Goal: Find specific page/section: Find specific page/section

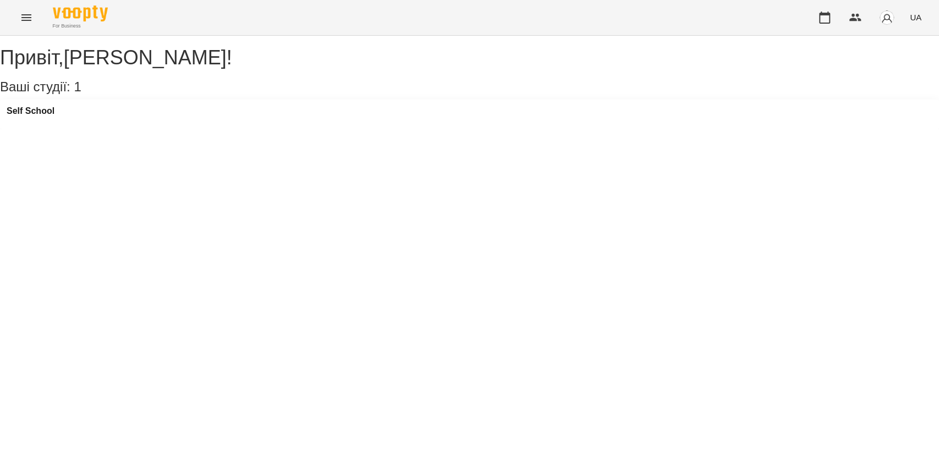
click at [20, 17] on icon "Menu" at bounding box center [26, 17] width 13 height 13
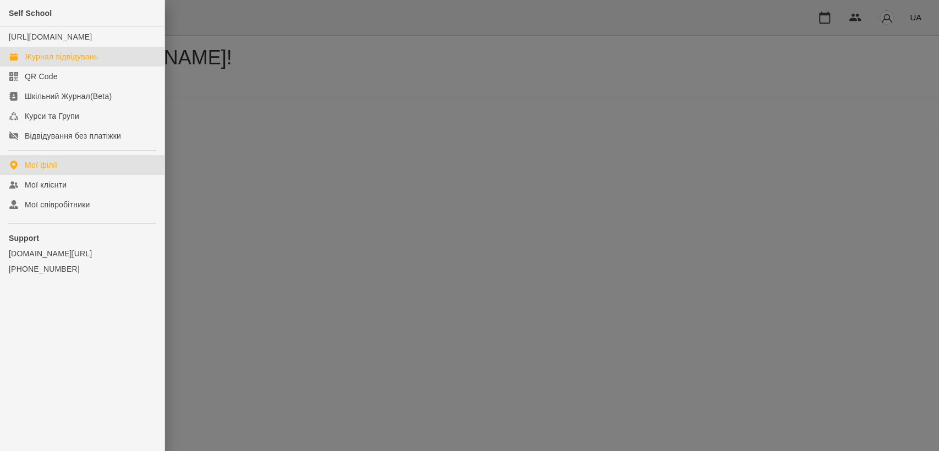
click at [64, 62] on div "Журнал відвідувань" at bounding box center [61, 56] width 73 height 11
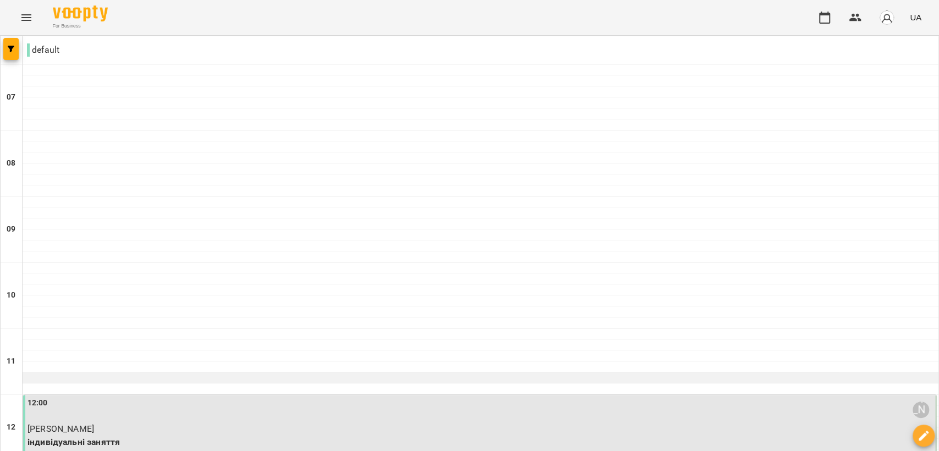
scroll to position [611, 0]
